Goal: Navigation & Orientation: Find specific page/section

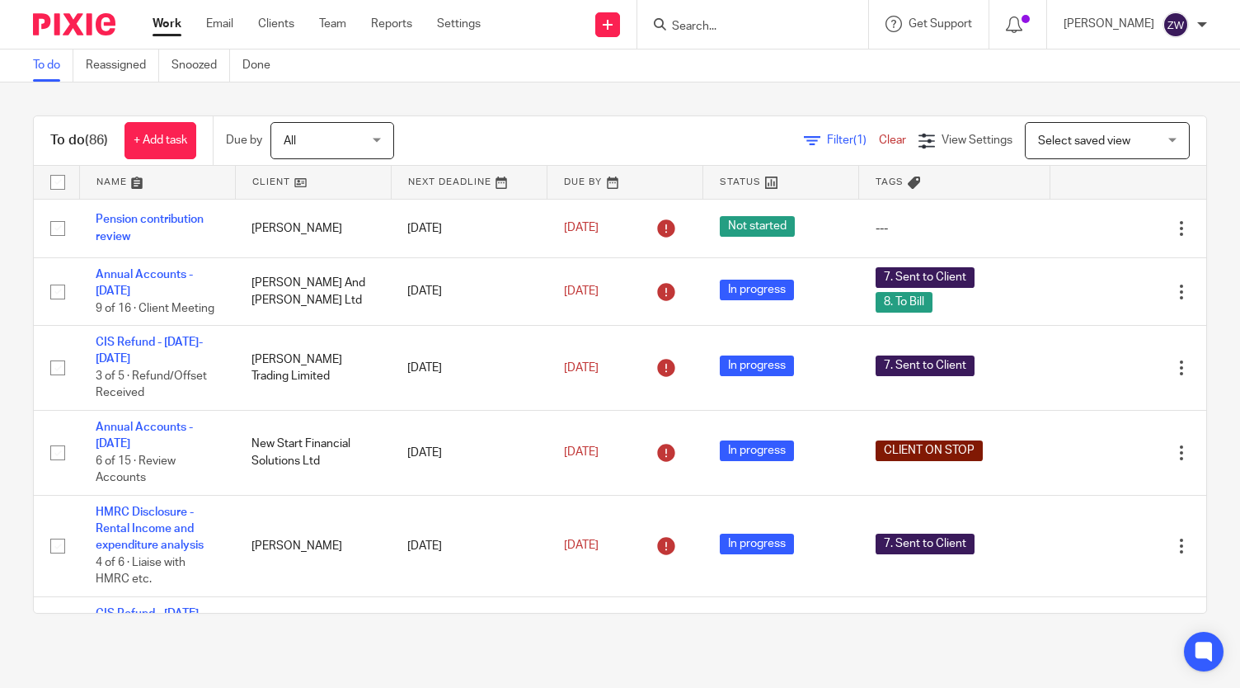
scroll to position [330, 0]
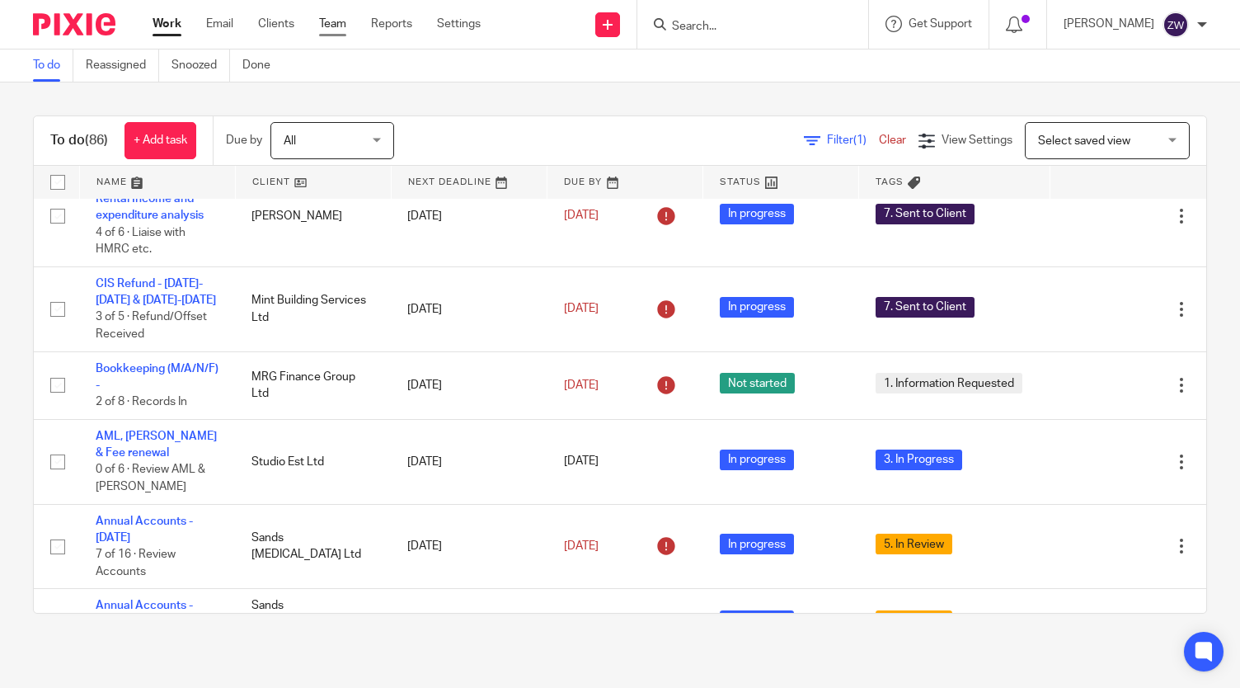
click at [333, 24] on link "Team" at bounding box center [332, 24] width 27 height 16
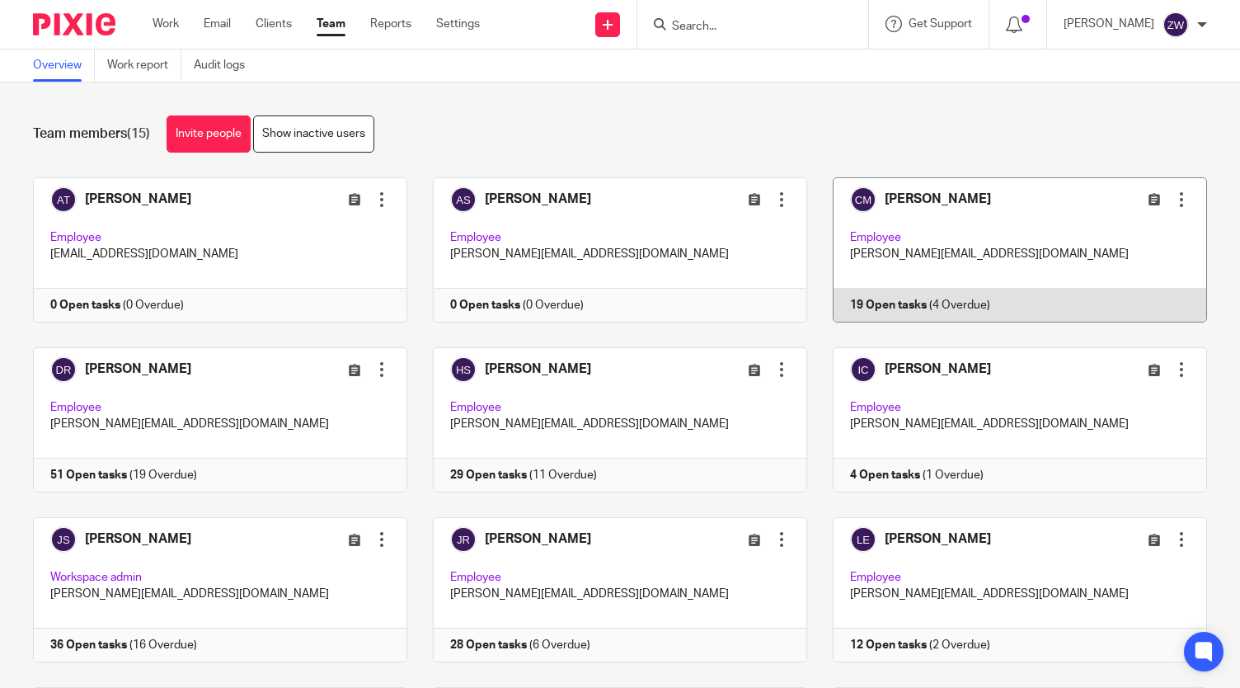
click at [1013, 195] on link at bounding box center [1007, 249] width 400 height 145
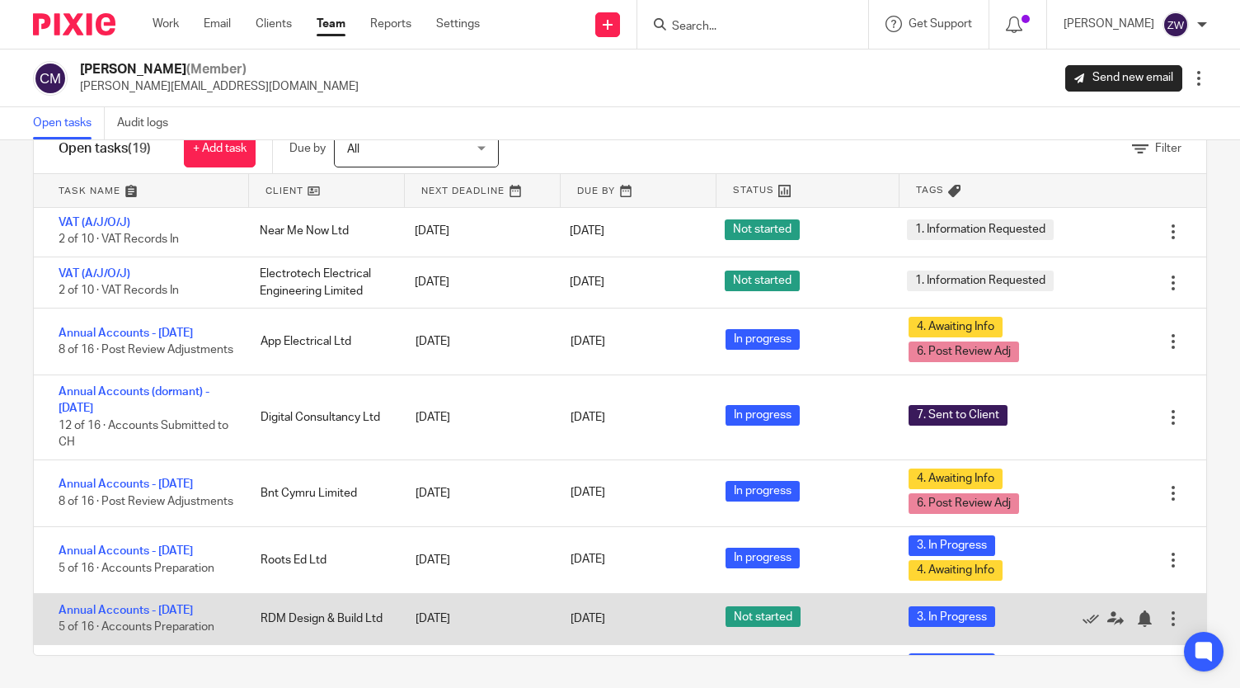
scroll to position [427, 0]
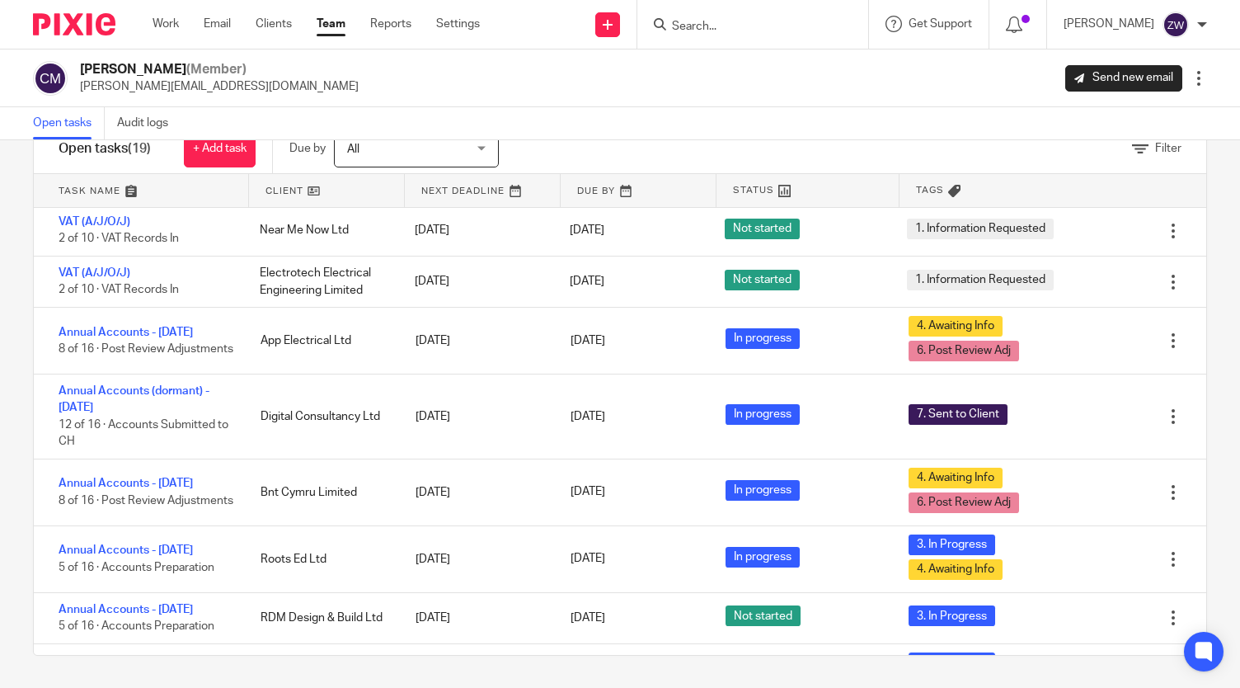
click at [93, 22] on img at bounding box center [74, 24] width 82 height 22
